Goal: Check status

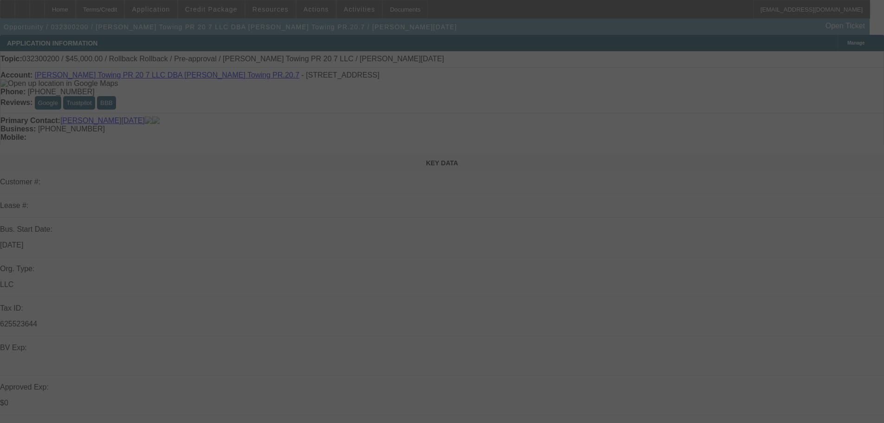
select select "0"
select select "0.1"
select select "4"
select select "0"
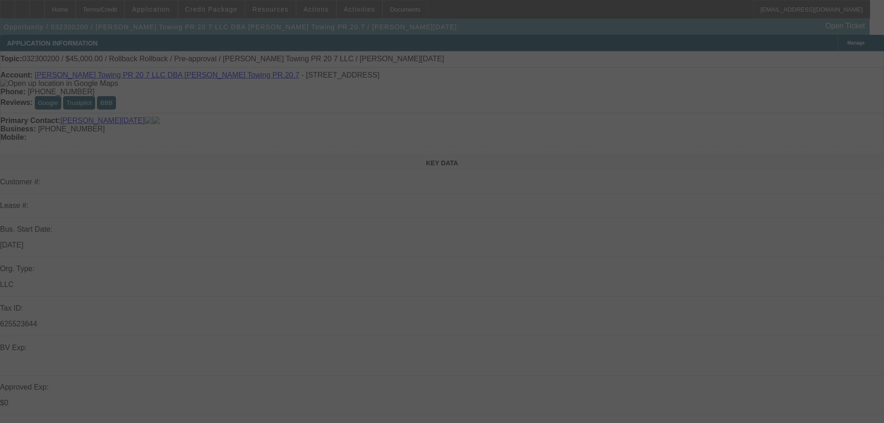
select select "0"
select select "0.1"
select select "4"
select select "0"
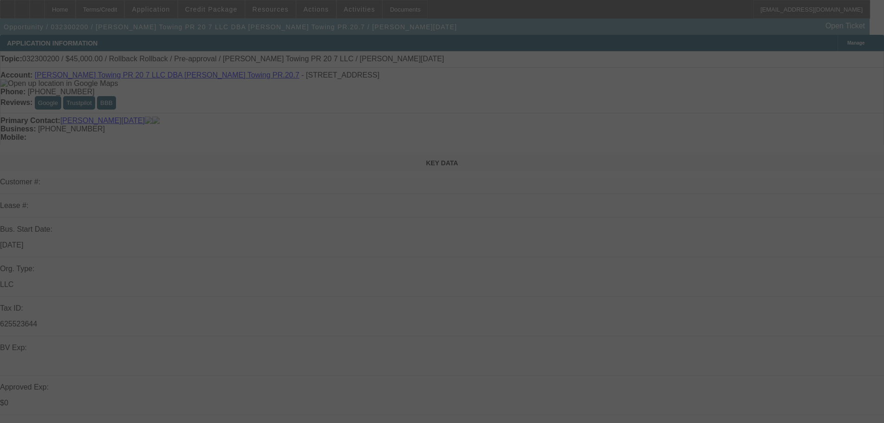
select select "0.1"
select select "4"
select select "0"
select select "0.1"
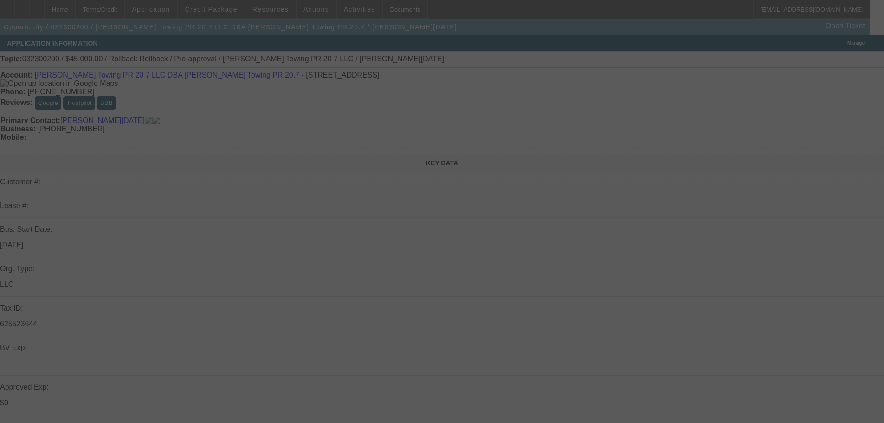
select select "4"
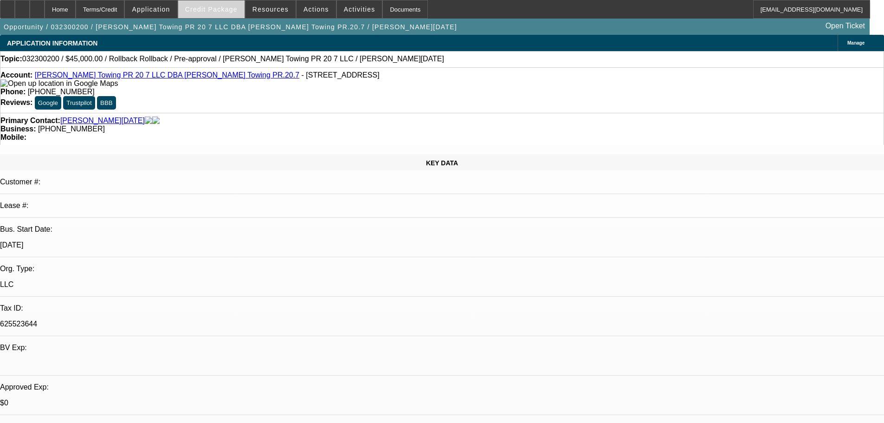
click at [208, 5] on span at bounding box center [211, 9] width 66 height 22
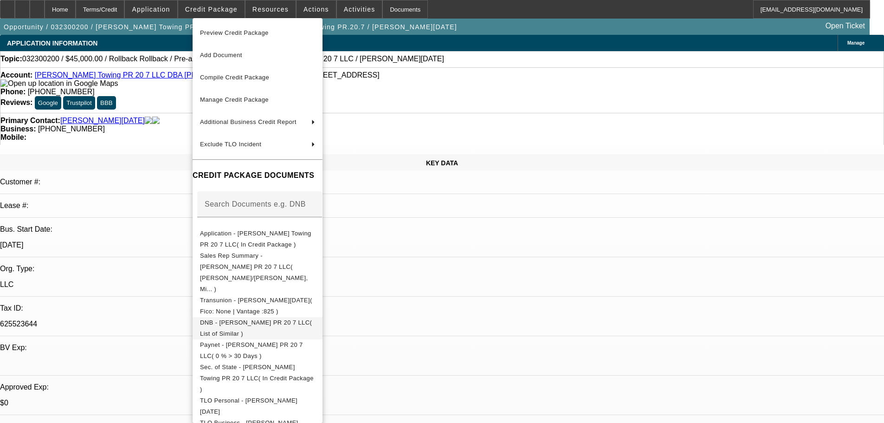
scroll to position [51, 0]
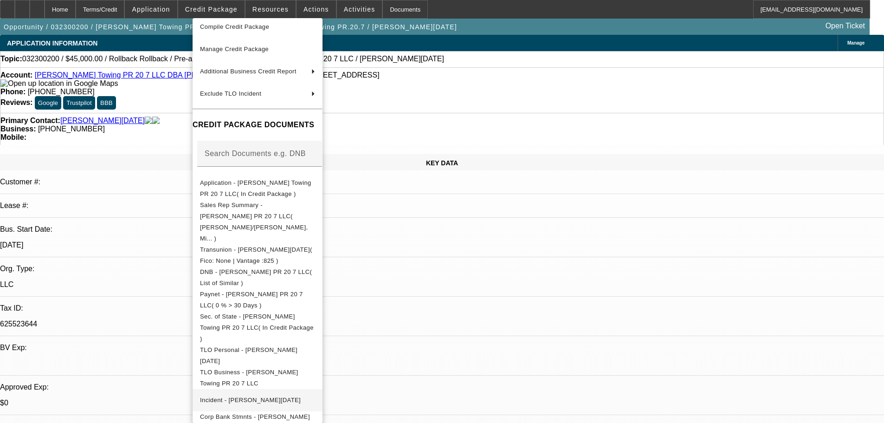
click at [310, 413] on span "Corp Bank Stmnts - [PERSON_NAME] Towing PR 20 7 LLC( (Acct) [DATE][PERSON_NAME]…" at bounding box center [255, 427] width 110 height 29
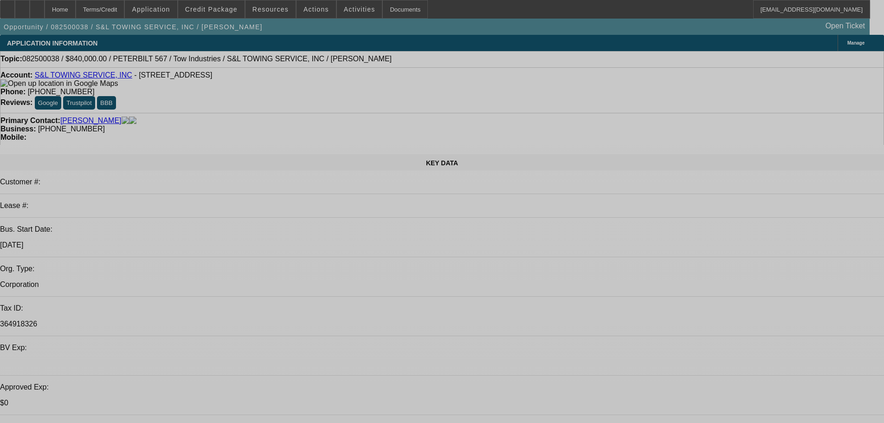
select select "0"
select select "2"
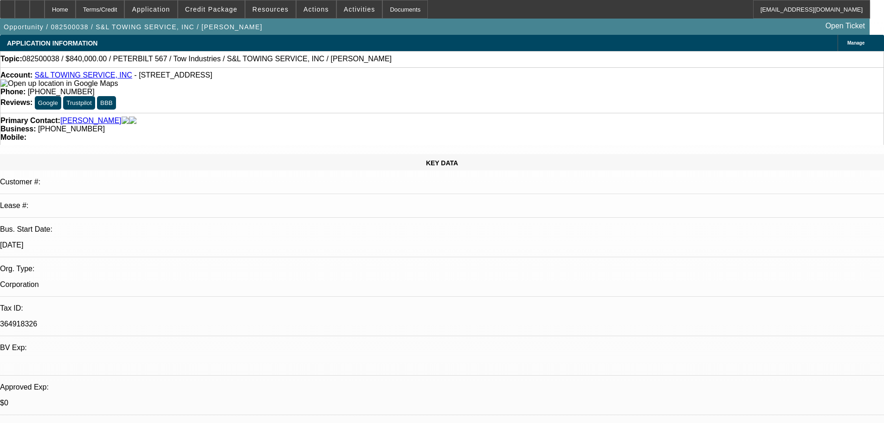
select select "2"
select select "0.1"
select select "4"
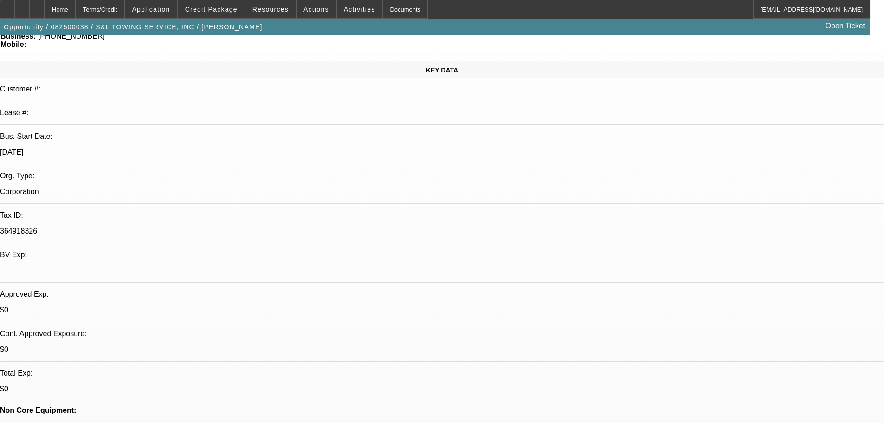
scroll to position [186, 0]
